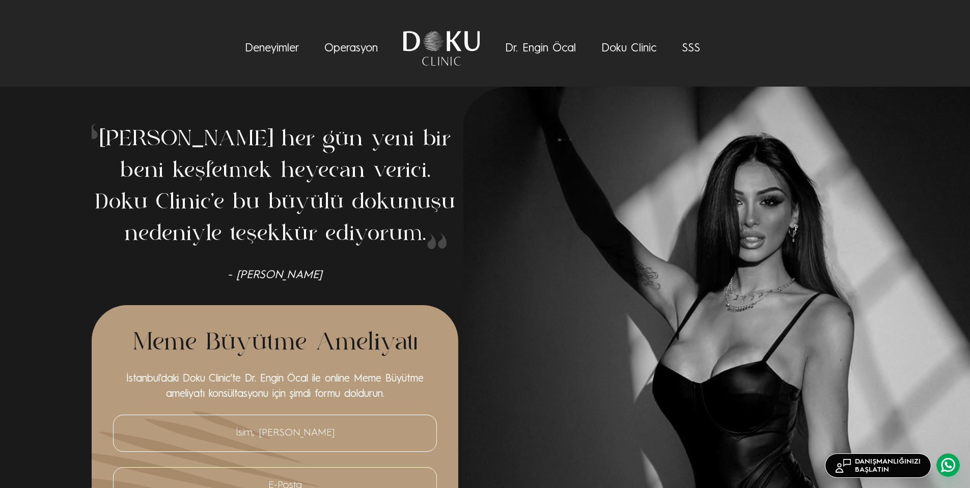
click at [261, 49] on link "Deneyimler" at bounding box center [272, 48] width 54 height 11
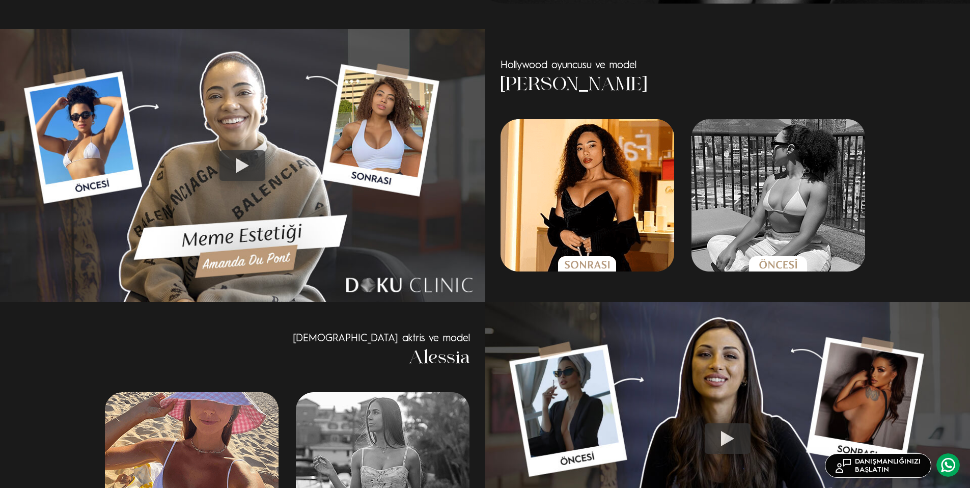
scroll to position [667, 0]
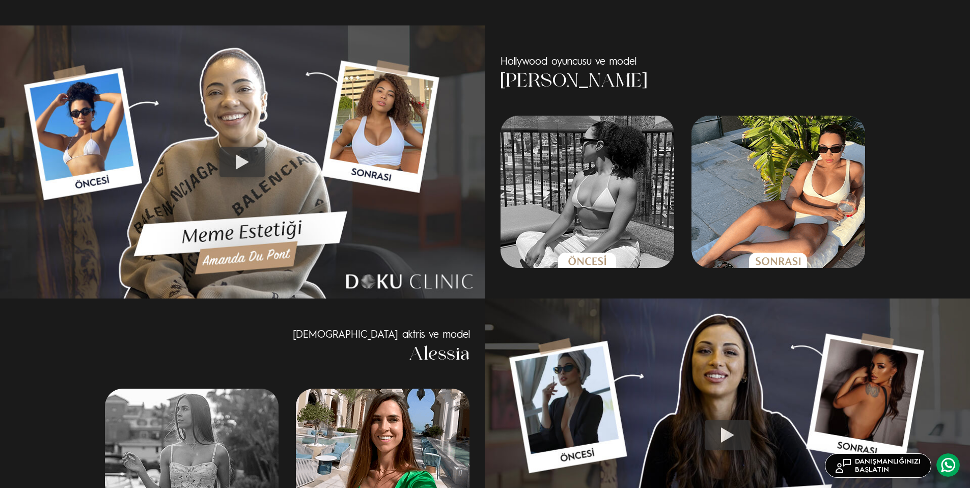
click at [232, 160] on div at bounding box center [242, 162] width 46 height 31
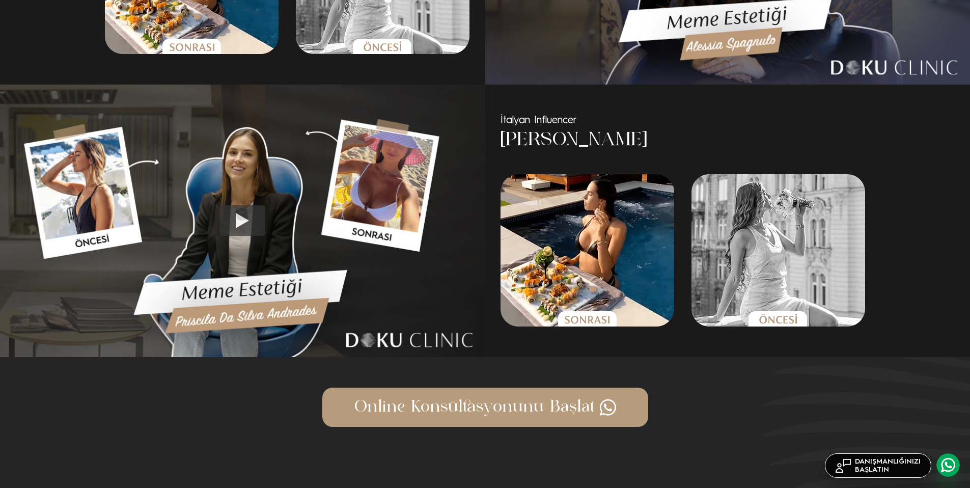
scroll to position [1154, 0]
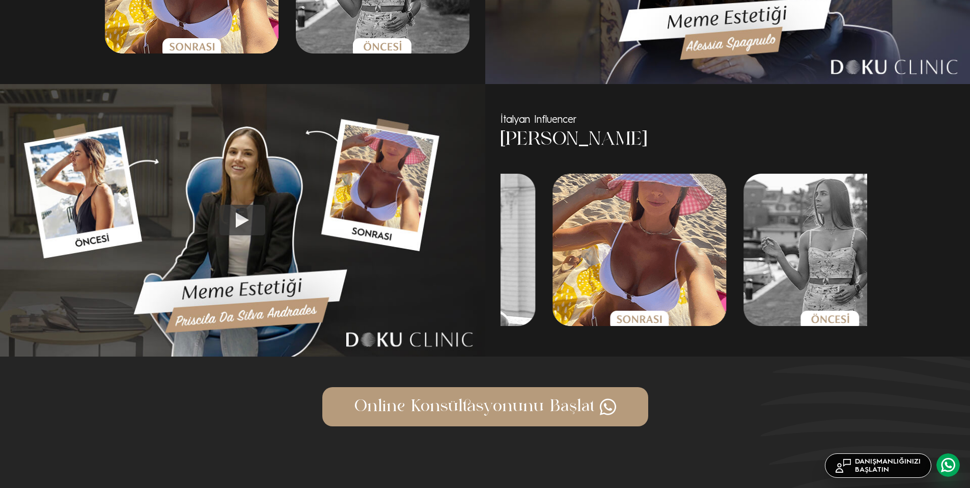
click at [468, 258] on div "İtalyan Influencer [PERSON_NAME] İtalyan Influencer [PERSON_NAME]" at bounding box center [485, 220] width 970 height 273
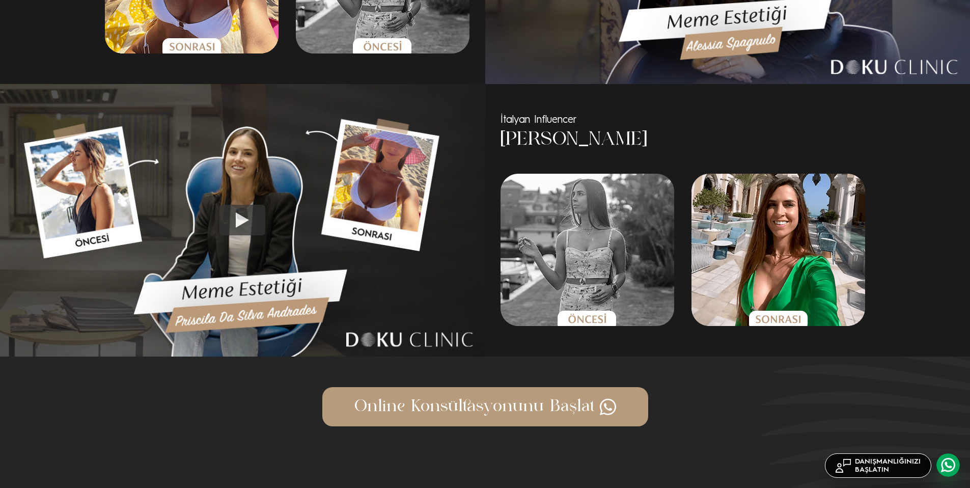
click at [435, 259] on img at bounding box center [242, 220] width 485 height 273
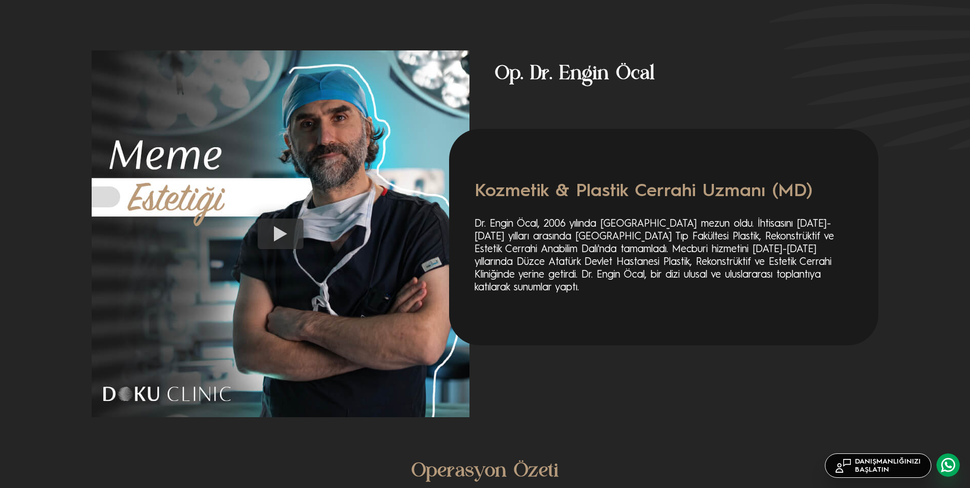
scroll to position [1638, 0]
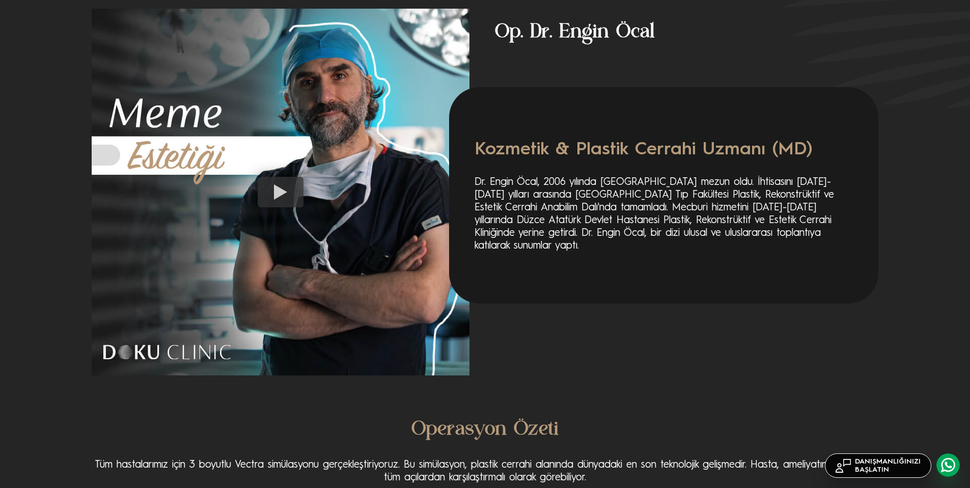
click at [655, 199] on p "Dr. Engin Öcal, 2006 yılında [GEOGRAPHIC_DATA] mezun oldu. İhtisasını [DATE]-[D…" at bounding box center [664, 214] width 378 height 76
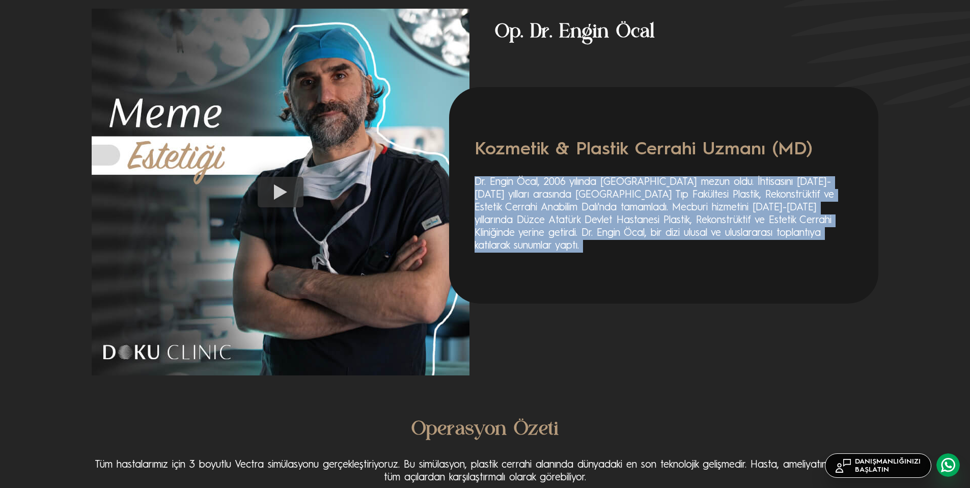
click at [655, 199] on p "Dr. Engin Öcal, 2006 yılında [GEOGRAPHIC_DATA] mezun oldu. İhtisasını [DATE]-[D…" at bounding box center [664, 214] width 378 height 76
click at [680, 250] on p "Dr. Engin Öcal, 2006 yılında [GEOGRAPHIC_DATA] mezun oldu. İhtisasını [DATE]-[D…" at bounding box center [664, 214] width 378 height 76
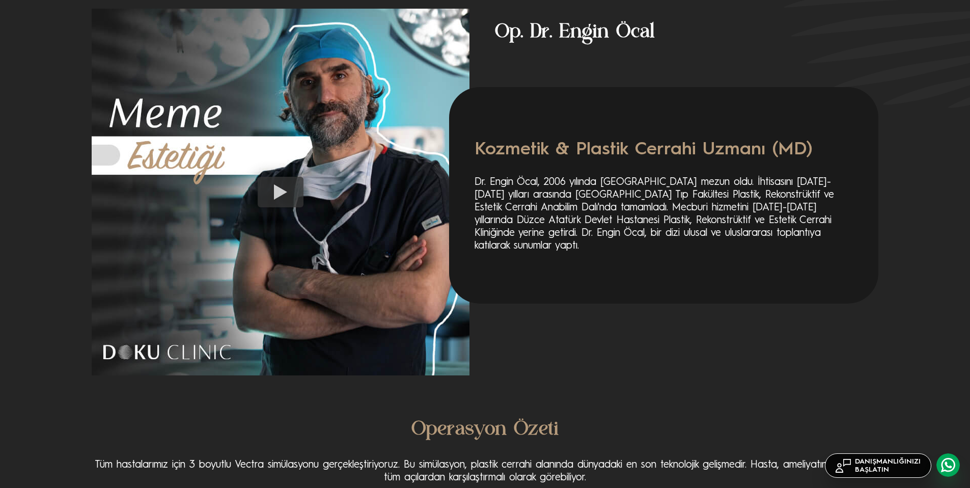
click at [680, 250] on p "Dr. Engin Öcal, 2006 yılında [GEOGRAPHIC_DATA] mezun oldu. İhtisasını [DATE]-[D…" at bounding box center [664, 214] width 378 height 76
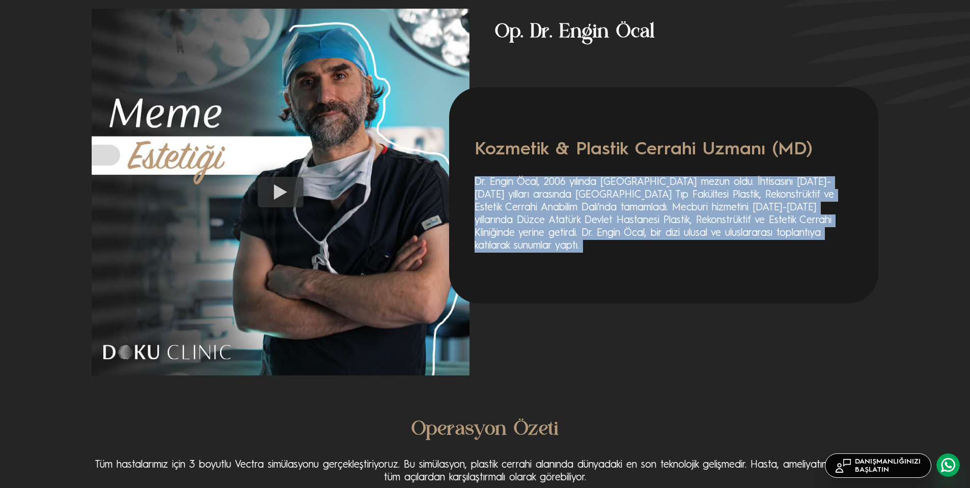
click at [680, 250] on p "Dr. Engin Öcal, 2006 yılında [GEOGRAPHIC_DATA] mezun oldu. İhtisasını [DATE]-[D…" at bounding box center [664, 214] width 378 height 76
drag, startPoint x: 646, startPoint y: 228, endPoint x: 638, endPoint y: 217, distance: 13.4
click at [646, 228] on p "Dr. Engin Öcal, 2006 yılında [GEOGRAPHIC_DATA] mezun oldu. İhtisasını [DATE]-[D…" at bounding box center [664, 214] width 378 height 76
